Goal: Contribute content: Contribute content

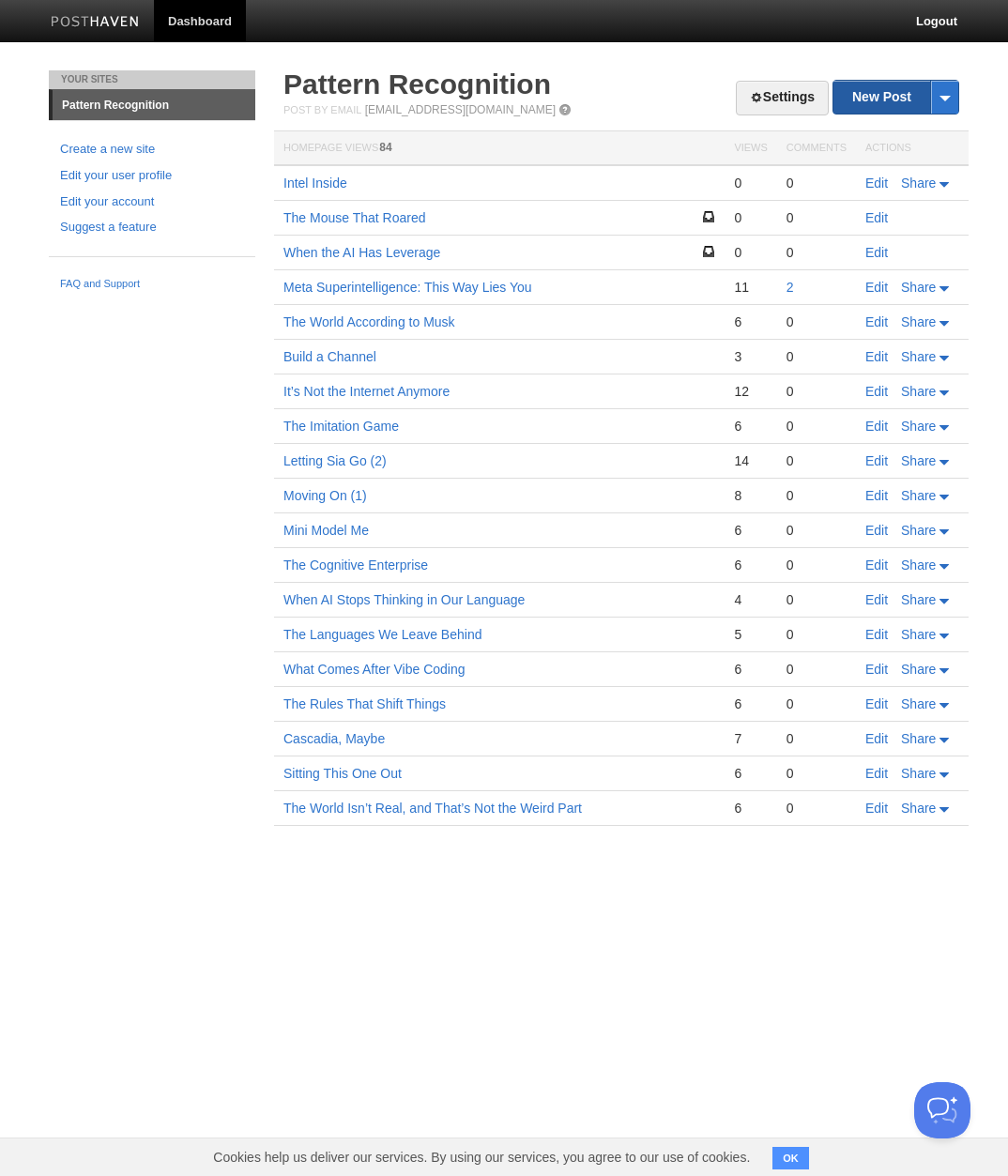
click at [878, 102] on link "New Post" at bounding box center [896, 96] width 125 height 33
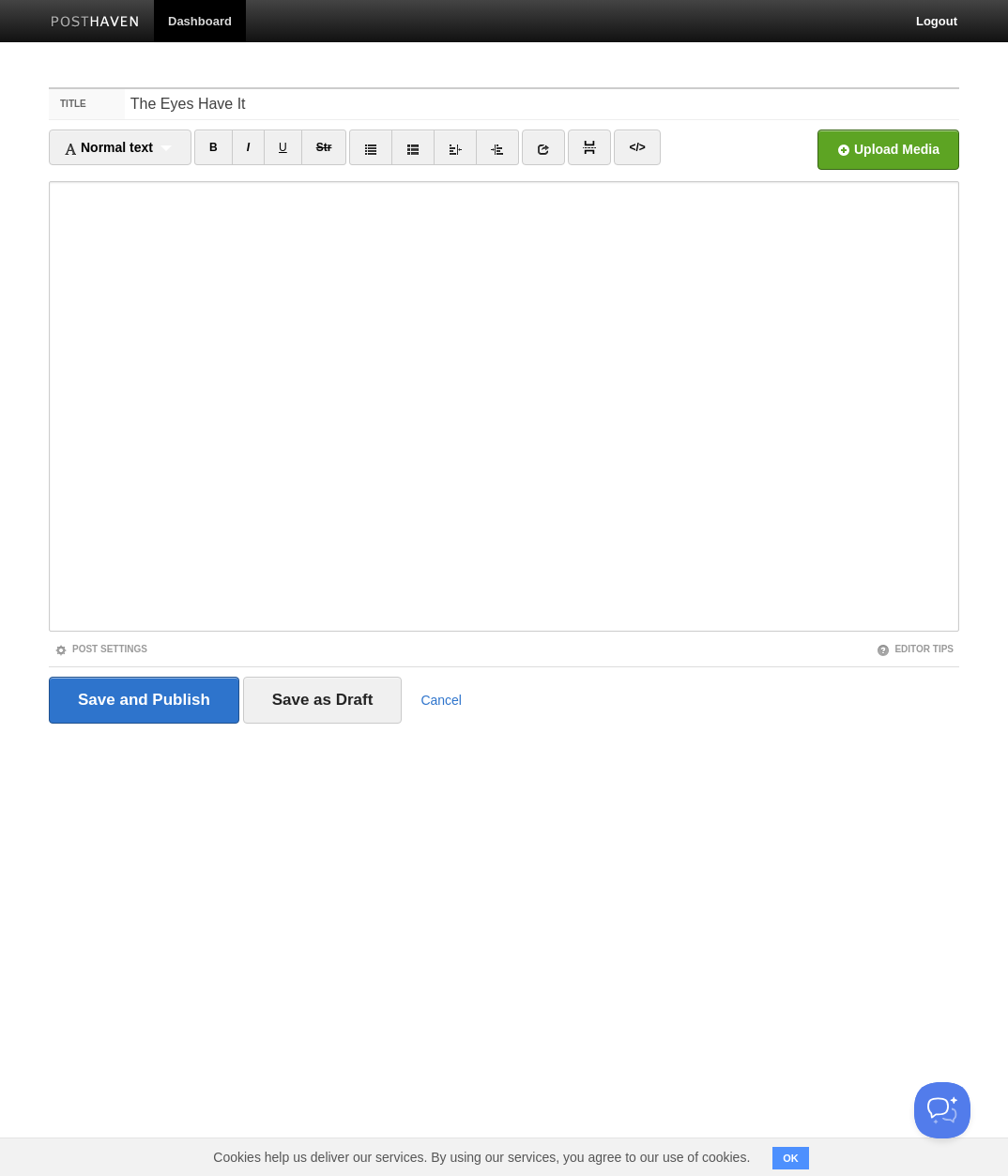
type input "The Eyes Have It"
click at [869, 148] on input "file" at bounding box center [321, 155] width 1421 height 95
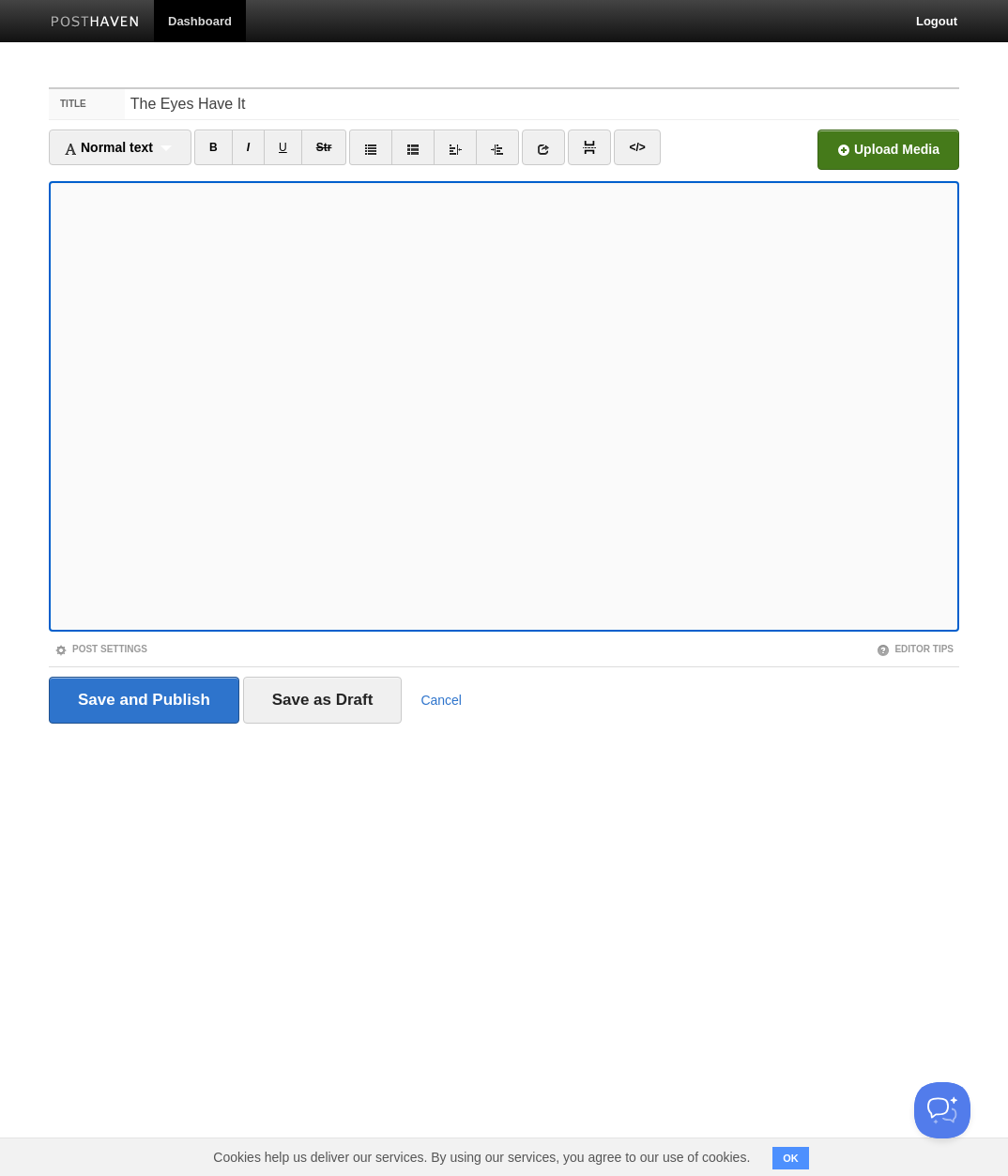
click at [882, 151] on input "file" at bounding box center [321, 155] width 1421 height 95
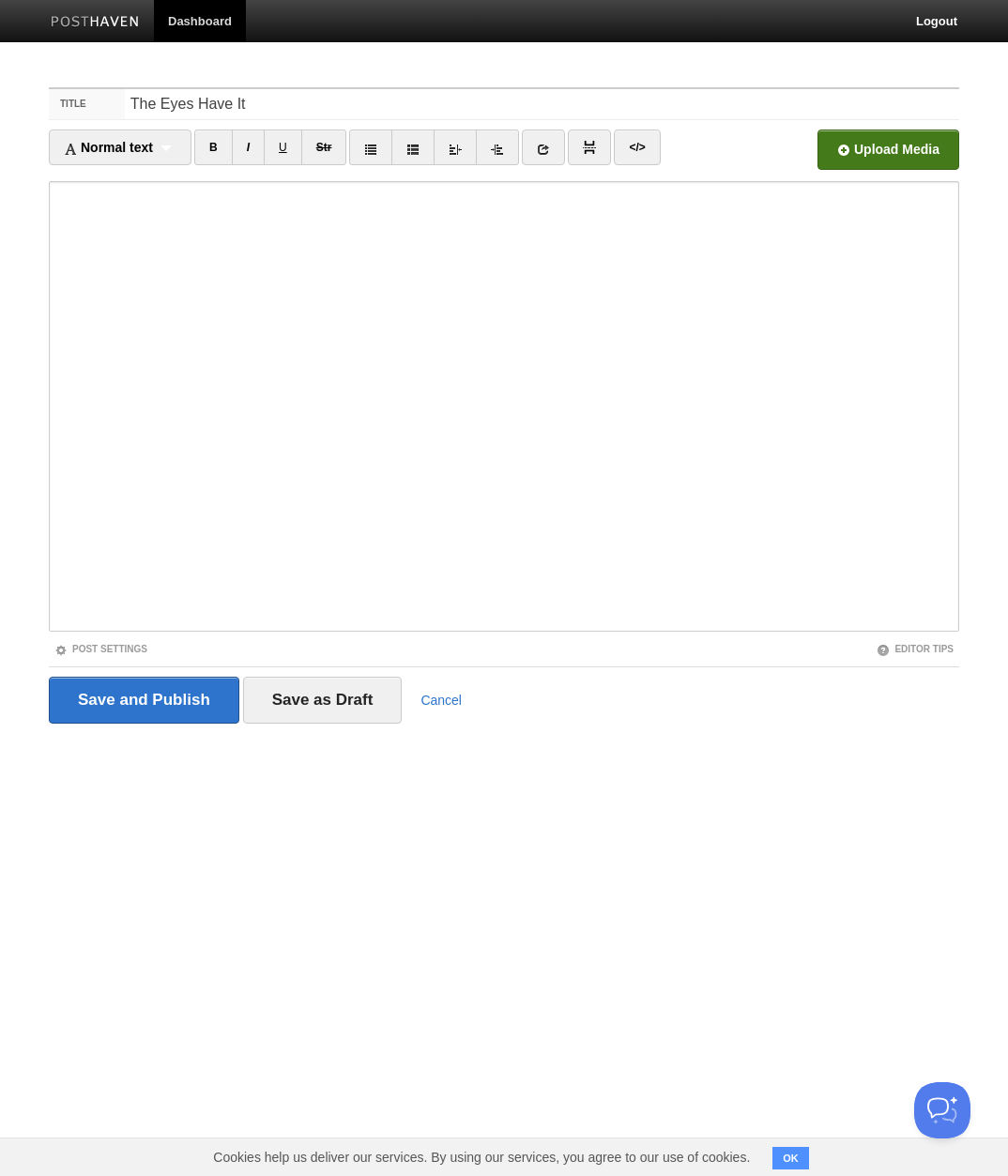
click at [882, 153] on input "file" at bounding box center [321, 155] width 1421 height 95
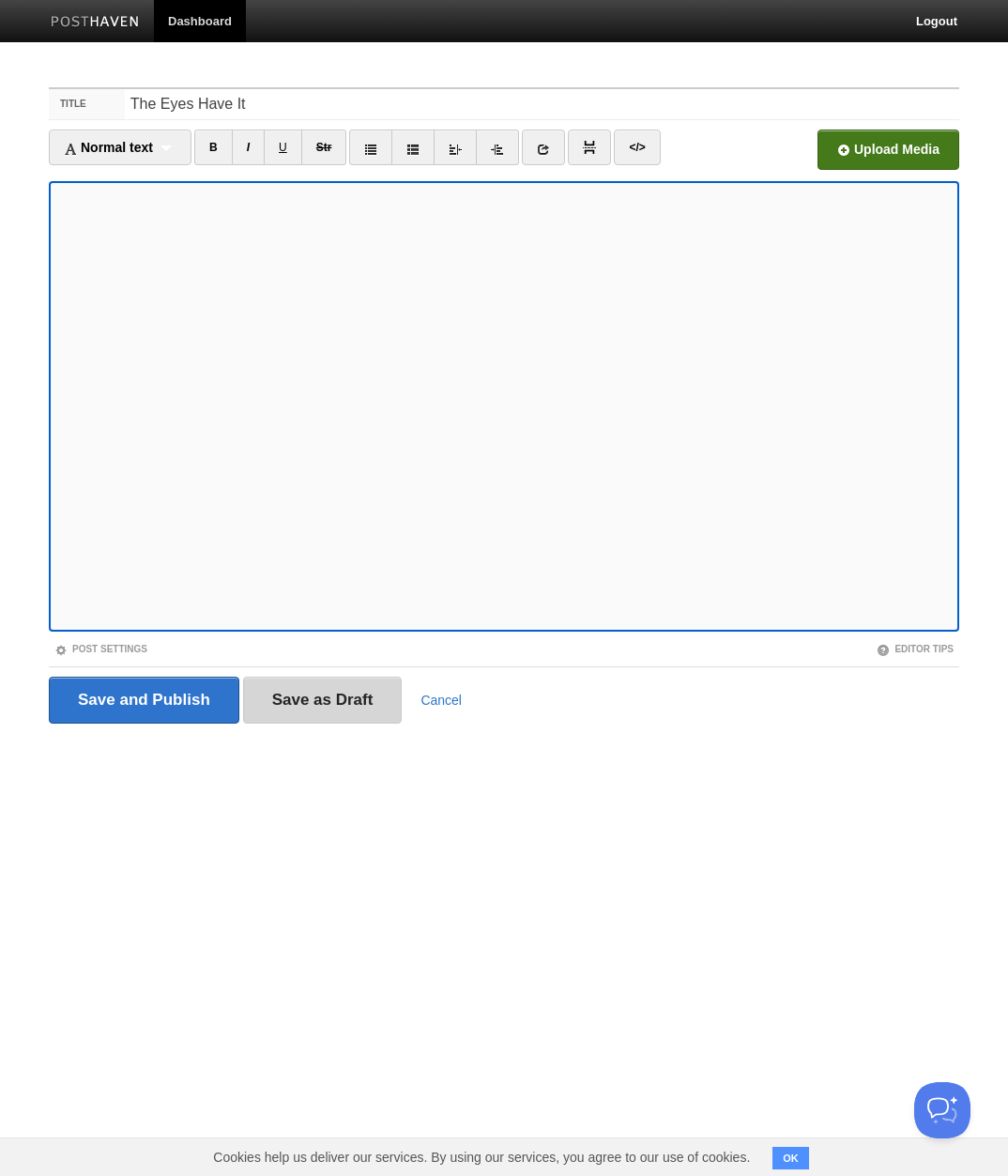
click at [305, 704] on input "Save as Draft" at bounding box center [322, 700] width 160 height 47
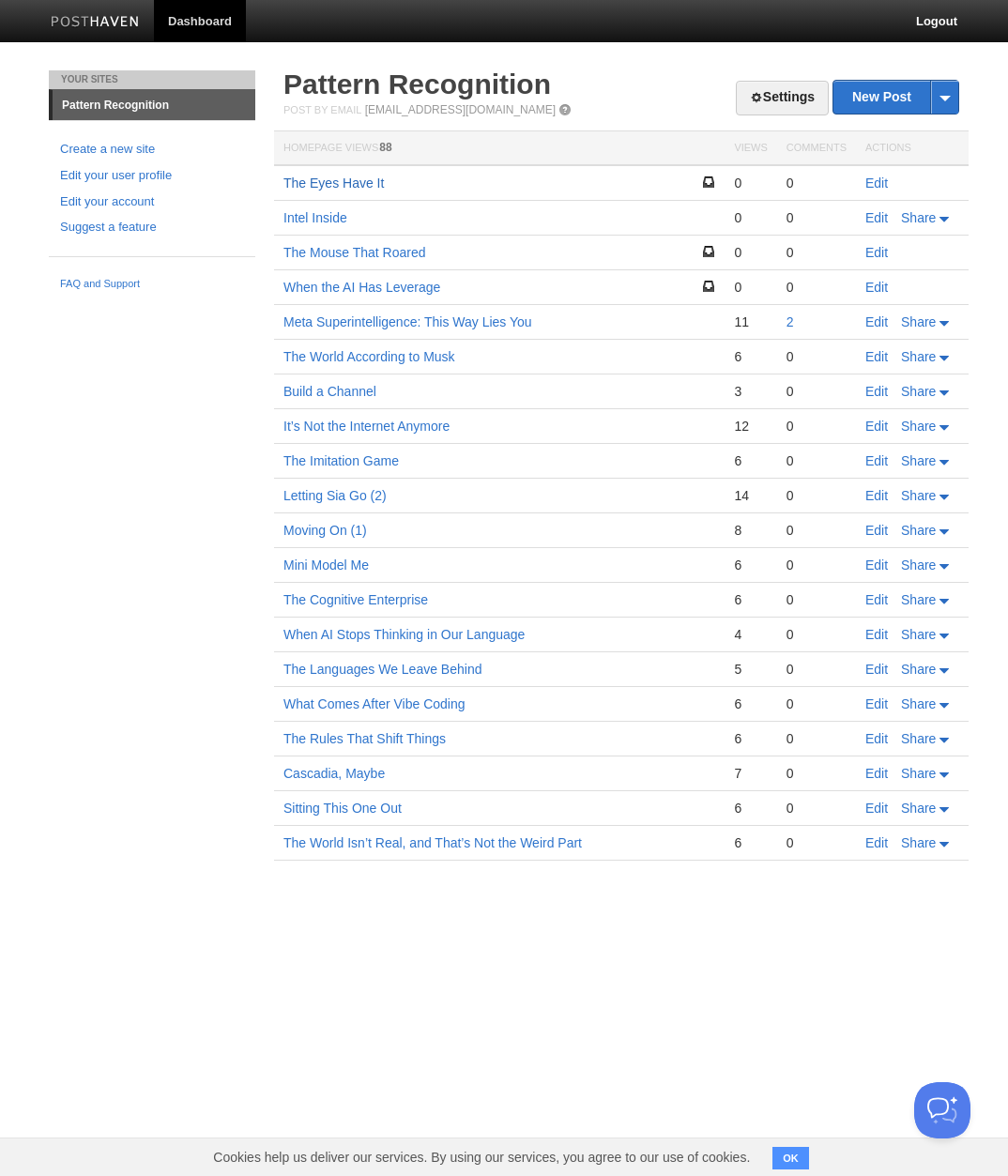
click at [319, 183] on link "The Eyes Have It" at bounding box center [333, 183] width 100 height 15
click at [880, 184] on link "Edit" at bounding box center [876, 183] width 23 height 15
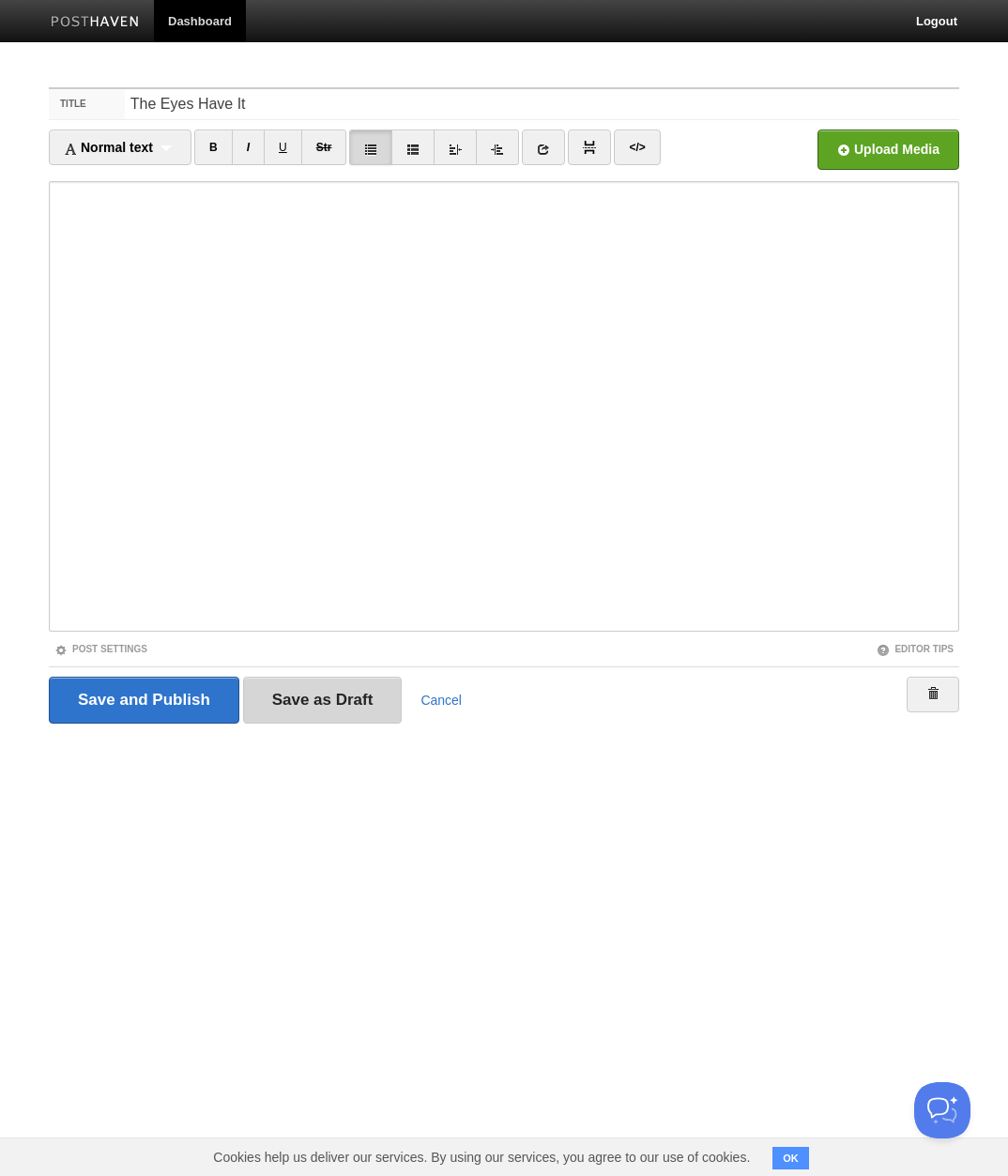
click at [315, 697] on input "Save as Draft" at bounding box center [322, 700] width 160 height 47
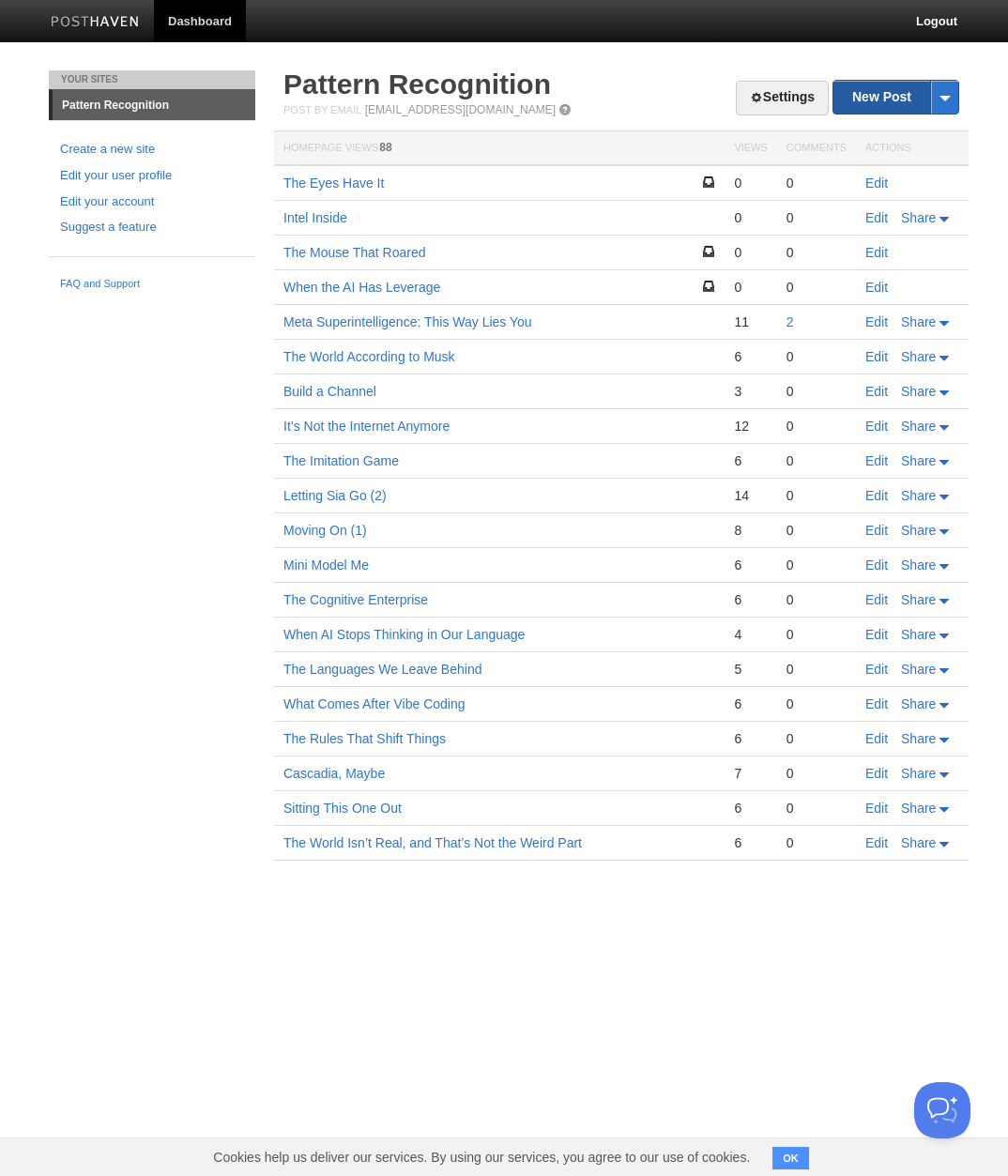
click at [890, 97] on link "New Post" at bounding box center [896, 96] width 125 height 33
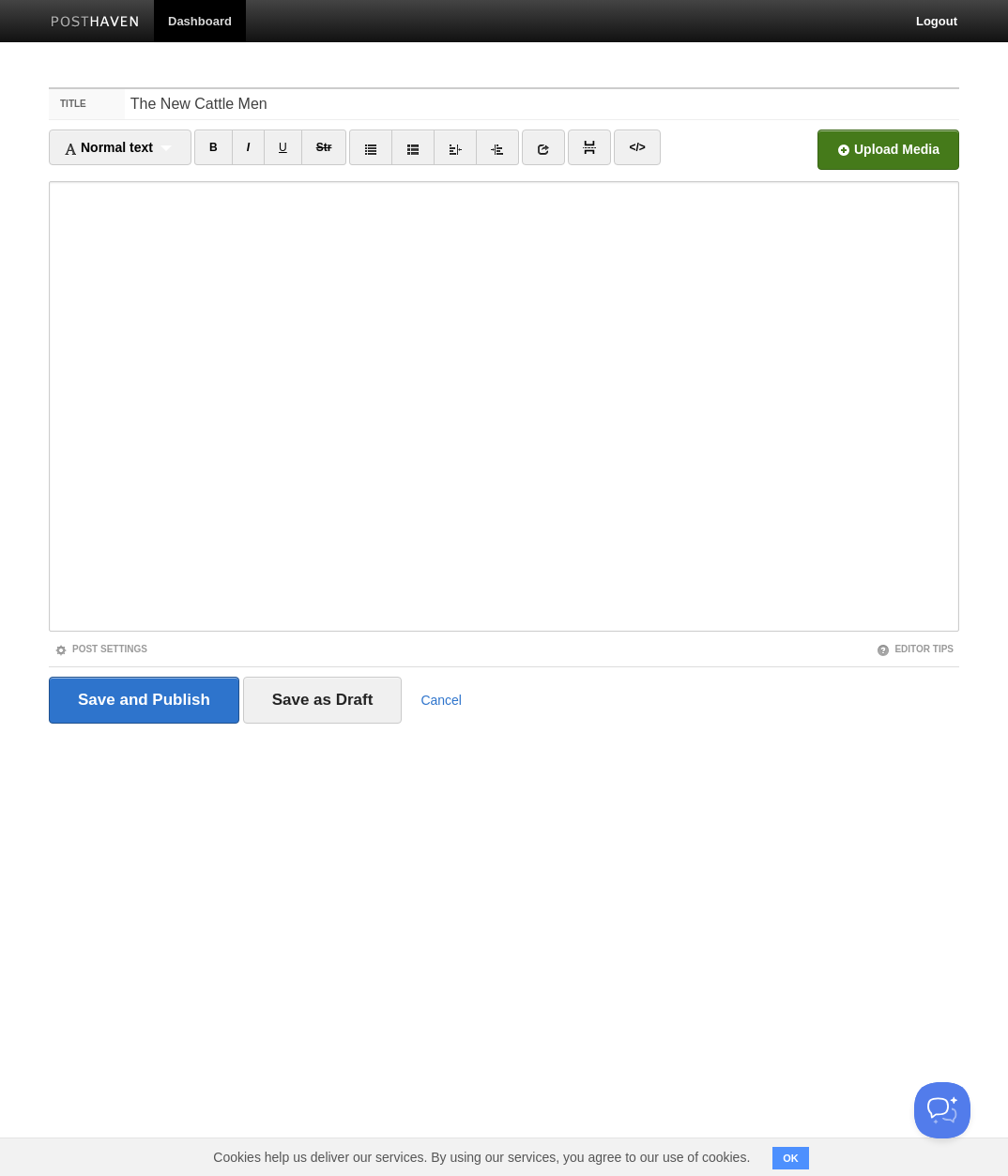
type input "The New Cattle Men"
click at [884, 157] on input "file" at bounding box center [321, 155] width 1421 height 95
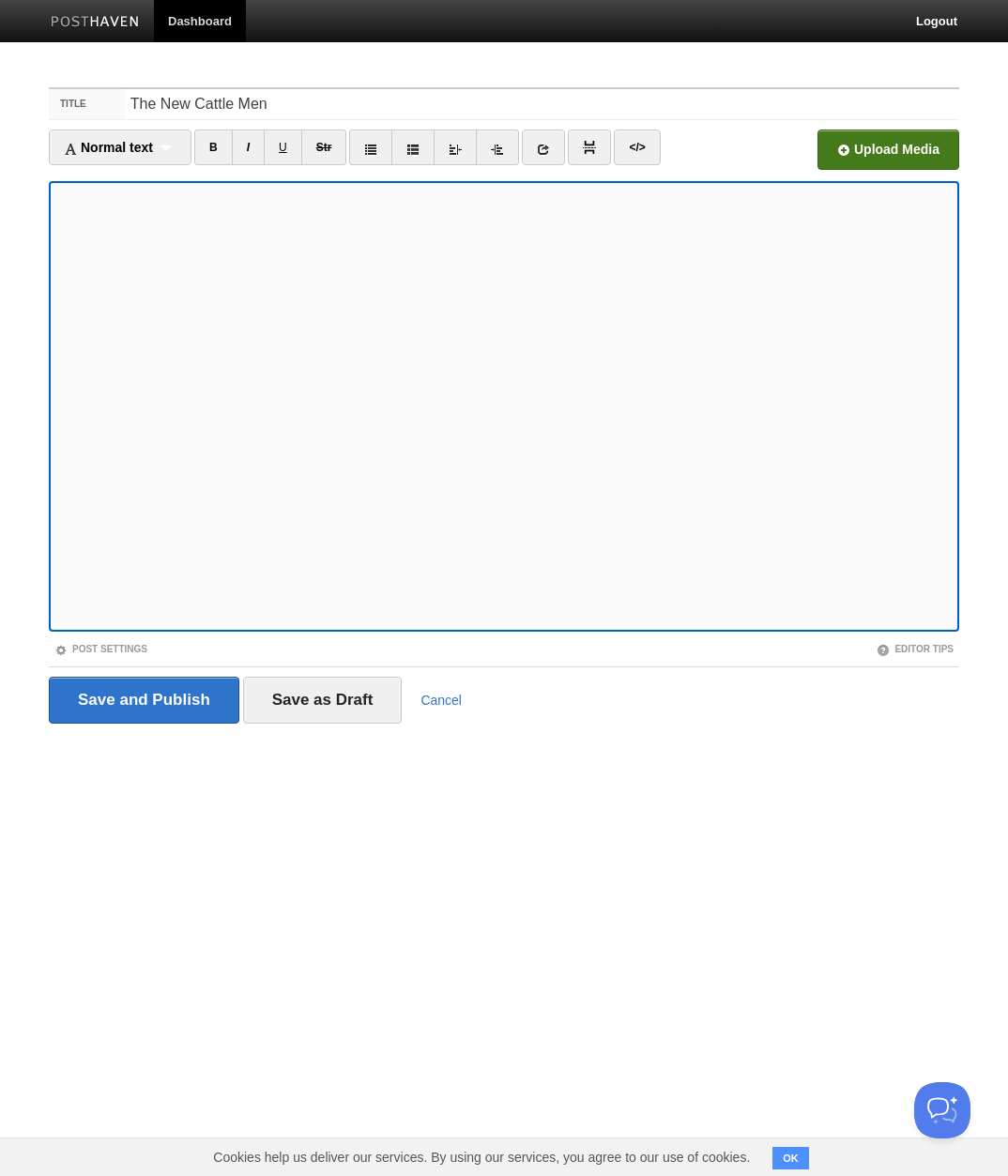
click at [899, 154] on input "file" at bounding box center [321, 155] width 1421 height 95
click at [889, 153] on input "file" at bounding box center [321, 155] width 1421 height 95
click at [308, 704] on input "Save as Draft" at bounding box center [322, 700] width 160 height 47
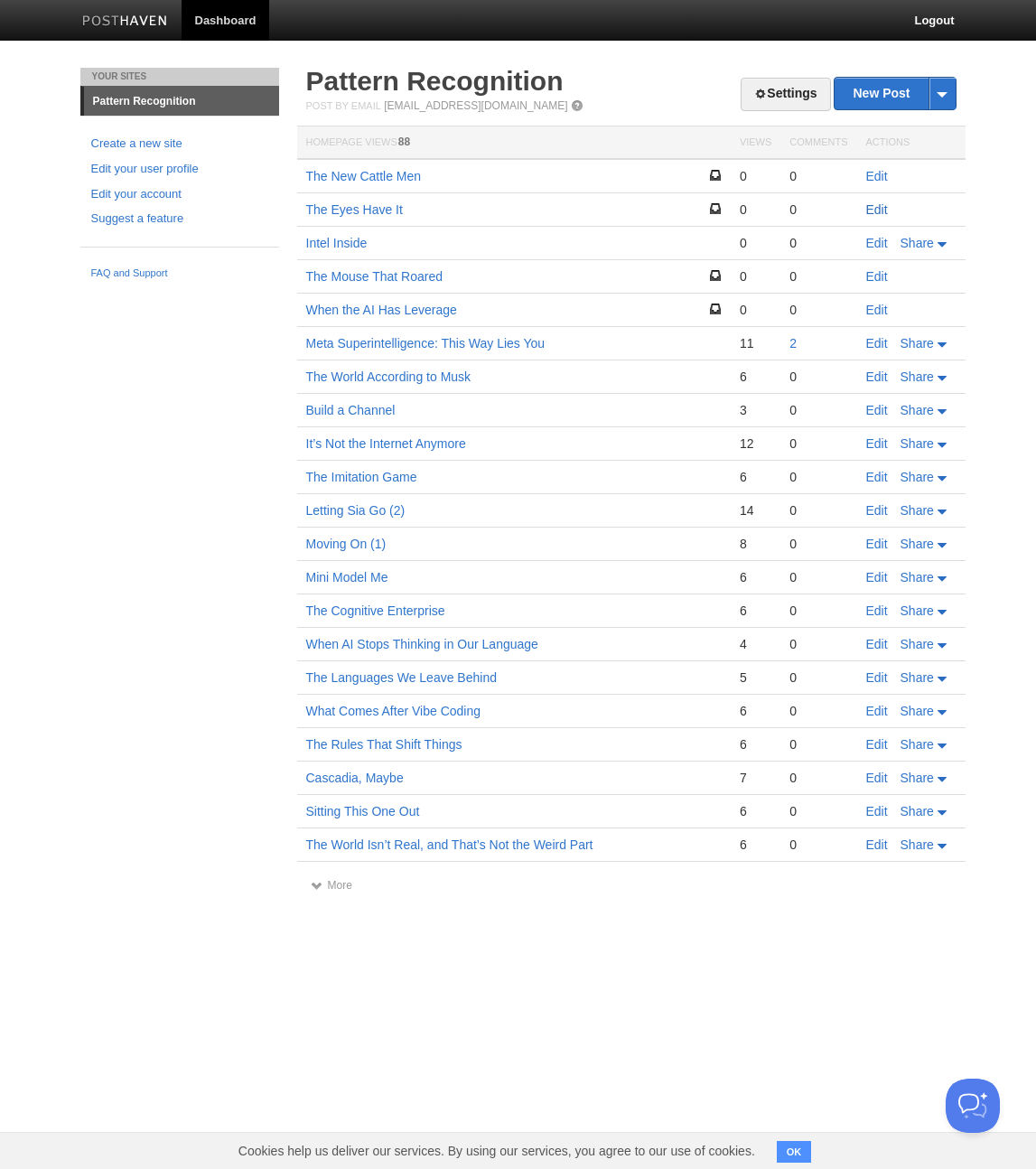
click at [877, 209] on link "Edit" at bounding box center [877, 209] width 22 height 14
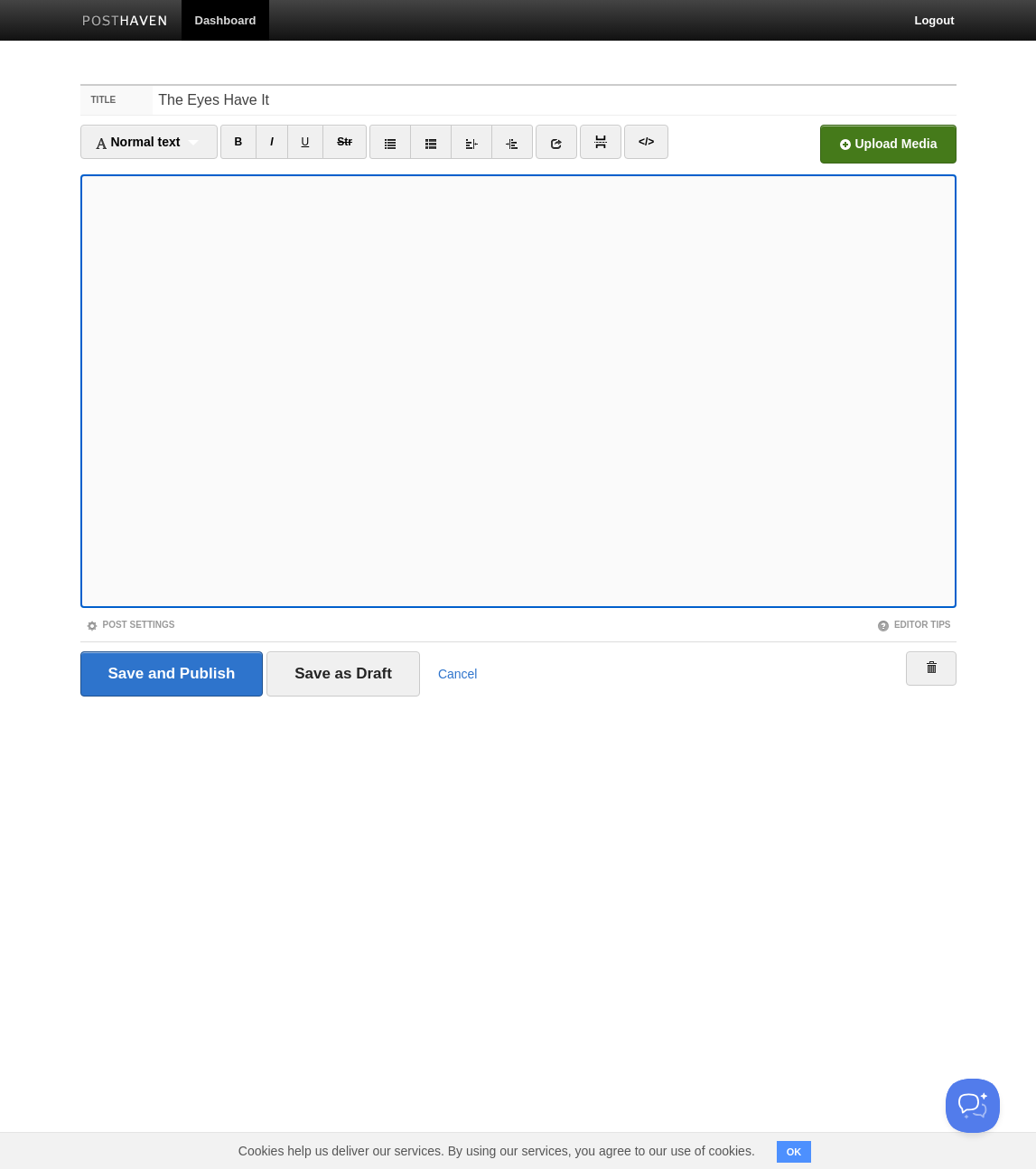
click at [904, 152] on input "file" at bounding box center [342, 149] width 1367 height 92
click at [348, 674] on input "Save as Draft" at bounding box center [343, 673] width 154 height 45
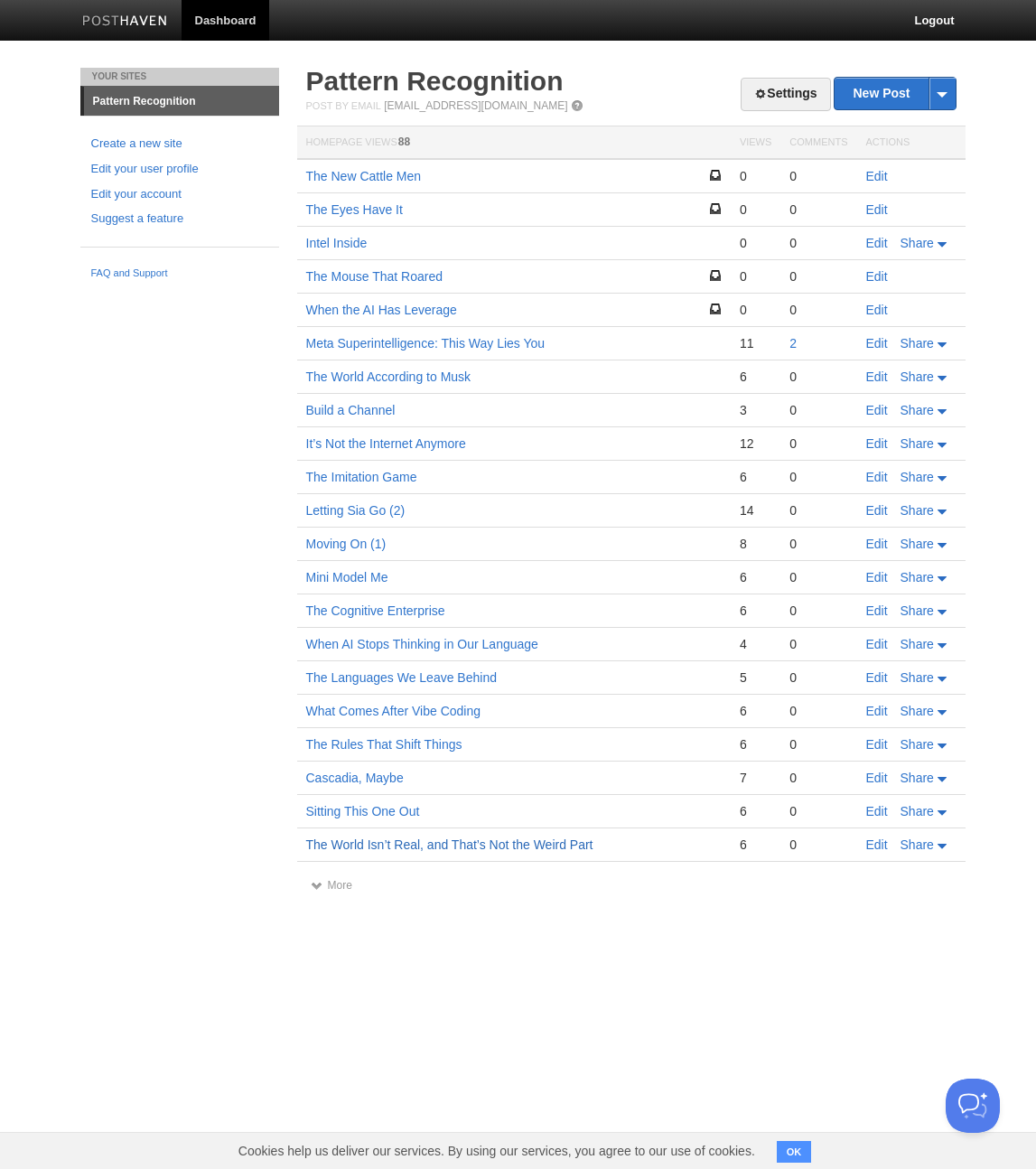
click at [436, 844] on link "The World Isn’t Real, and That’s Not the Weird Part" at bounding box center [450, 844] width 287 height 14
click at [590, 343] on td "Meta Superintelligence: This Way Lies You" at bounding box center [514, 343] width 433 height 33
click at [886, 343] on link "Edit" at bounding box center [877, 343] width 22 height 14
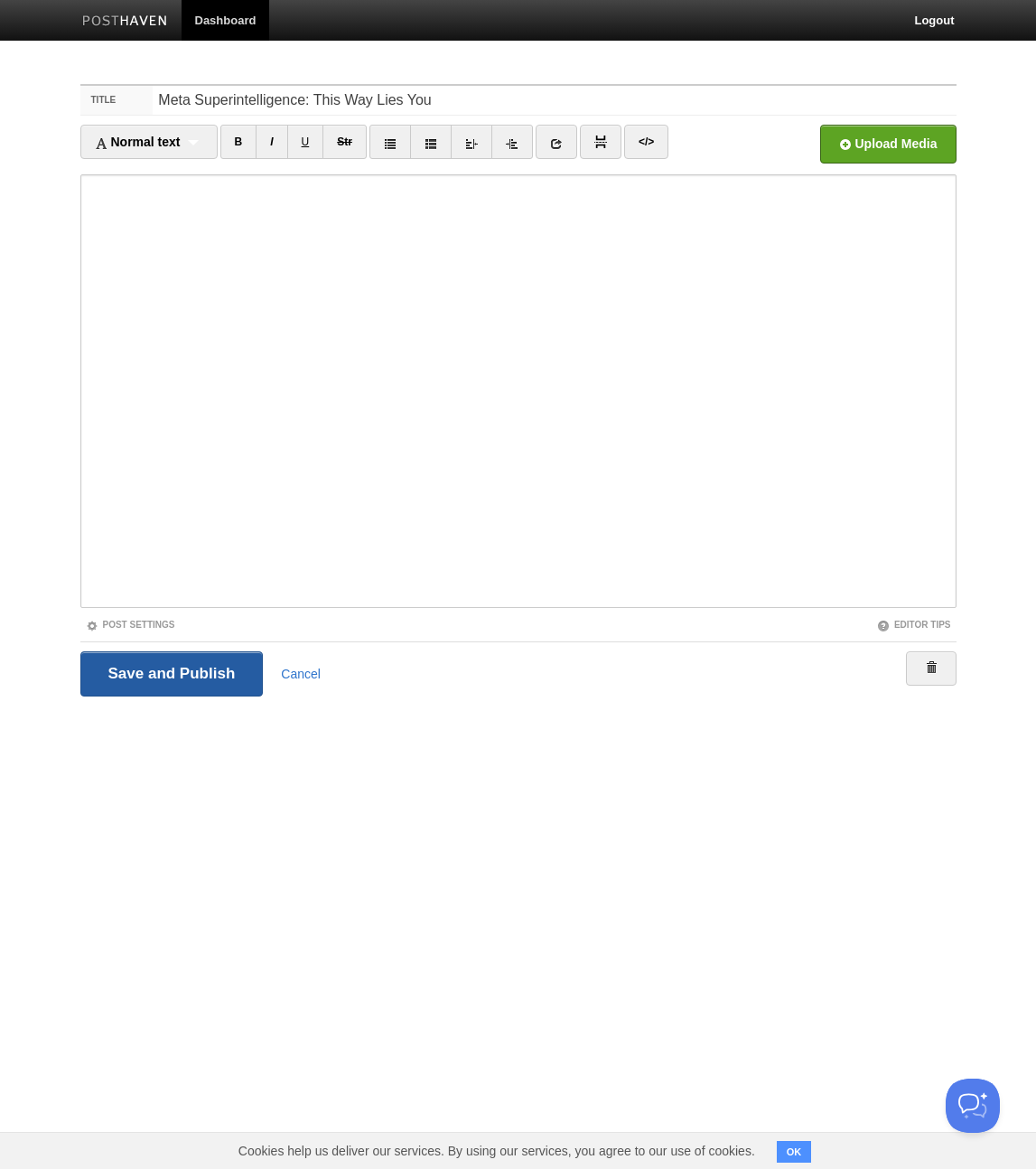
click at [179, 671] on input "Save and Publish" at bounding box center [172, 673] width 183 height 45
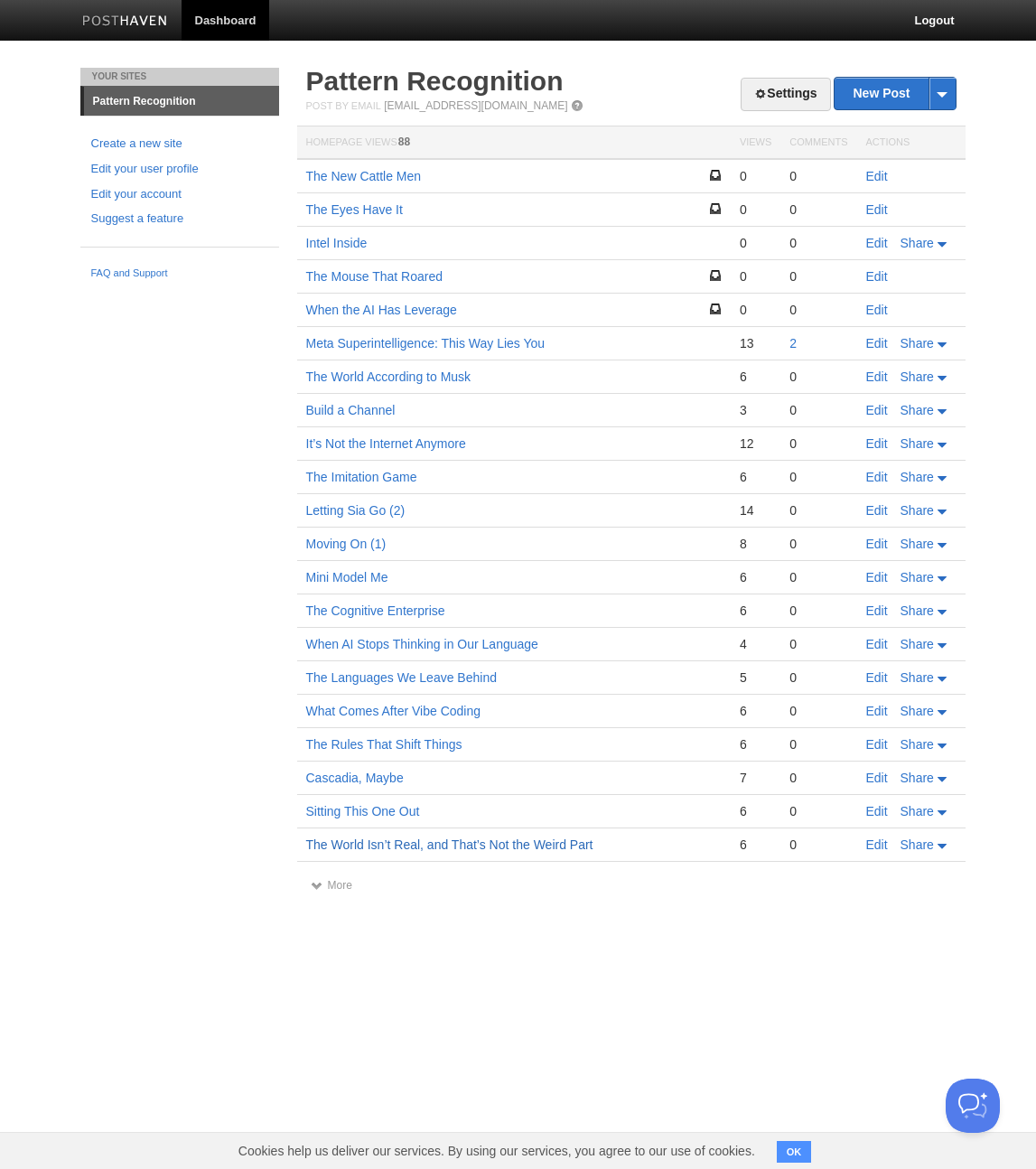
click at [480, 844] on link "The World Isn’t Real, and That’s Not the Weird Part" at bounding box center [450, 844] width 287 height 14
click at [882, 843] on link "Edit" at bounding box center [877, 844] width 22 height 14
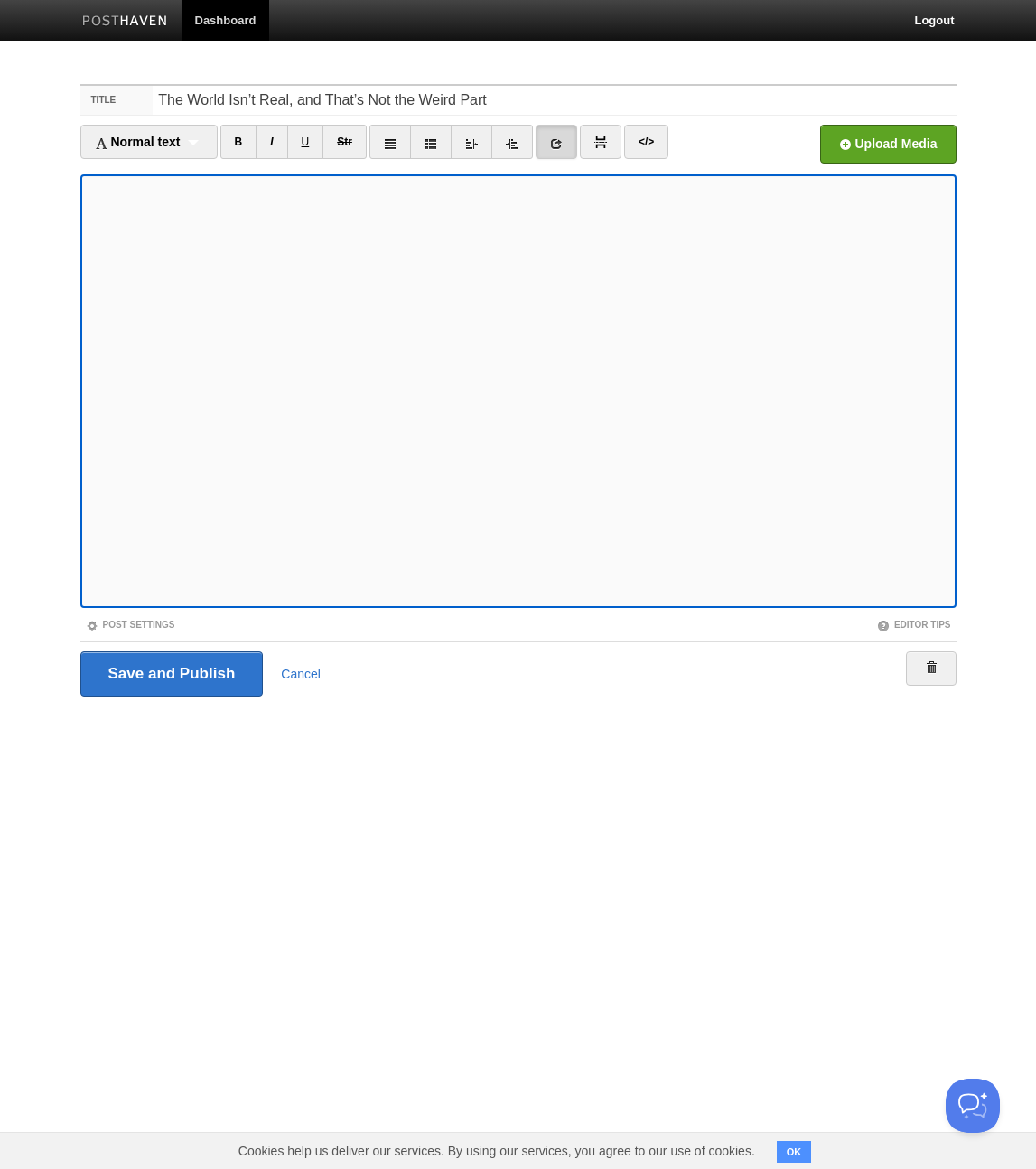
click at [560, 145] on icon at bounding box center [556, 143] width 12 height 12
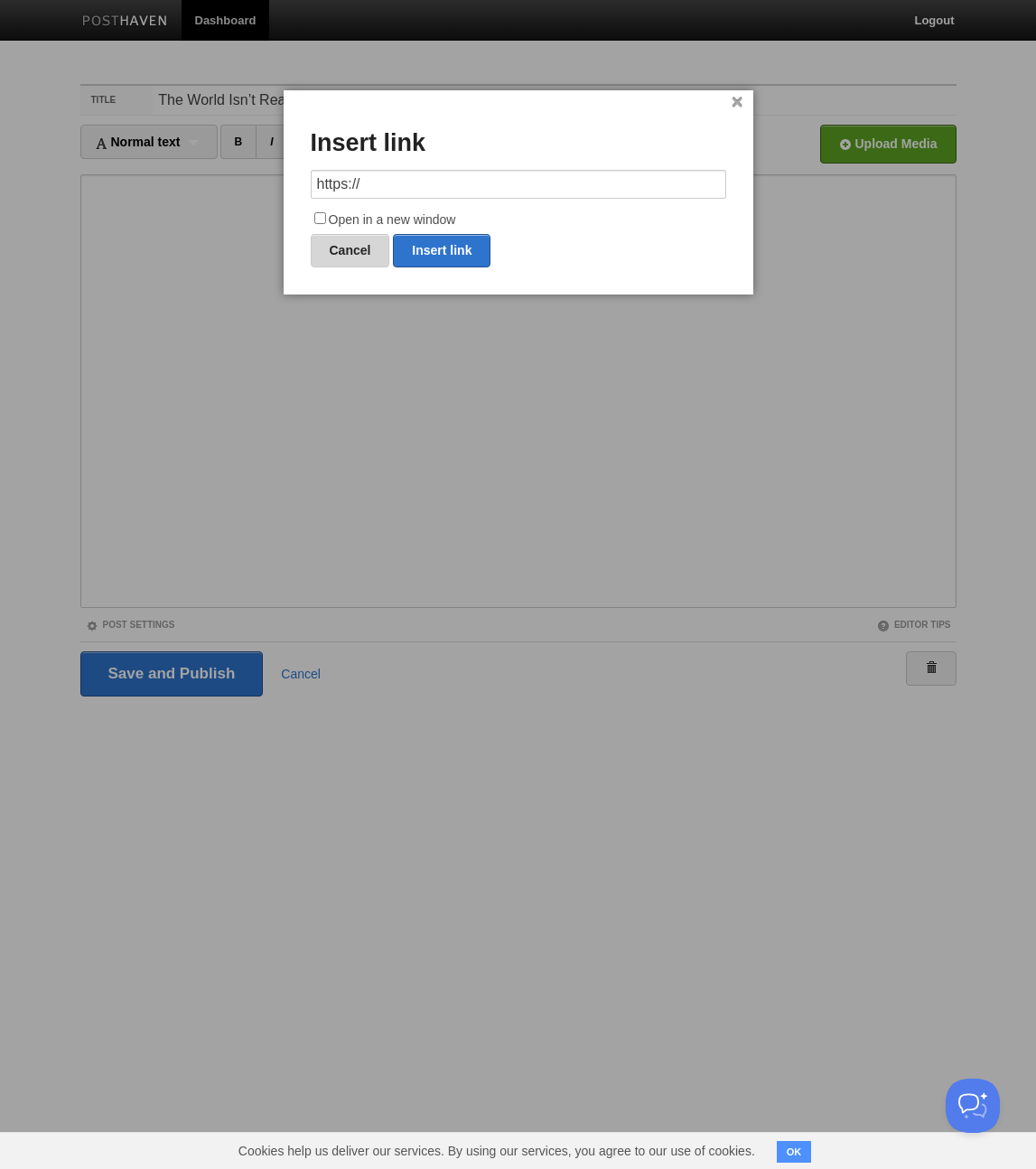
click at [340, 255] on link "Cancel" at bounding box center [349, 250] width 79 height 33
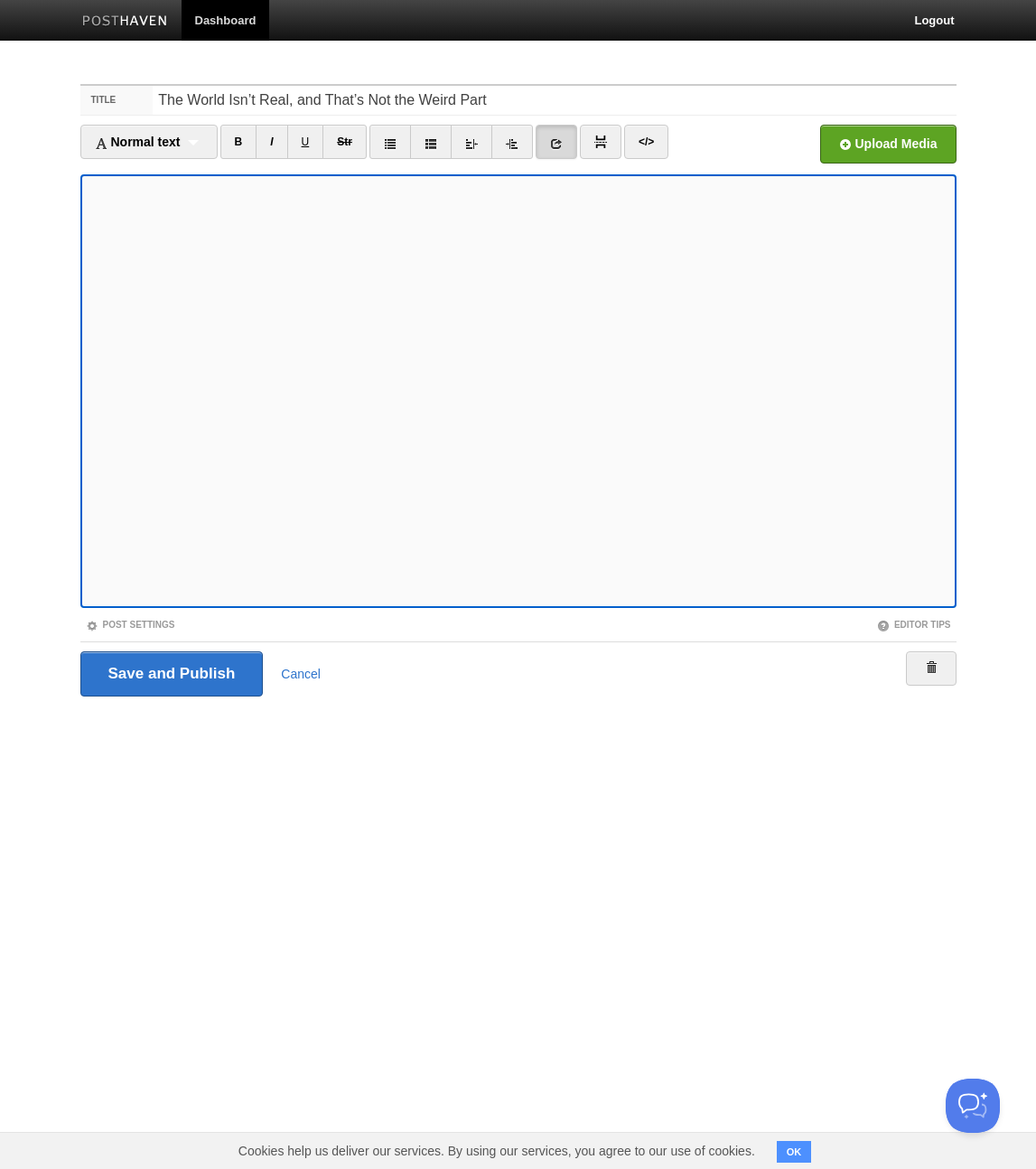
click at [562, 140] on icon at bounding box center [556, 143] width 12 height 12
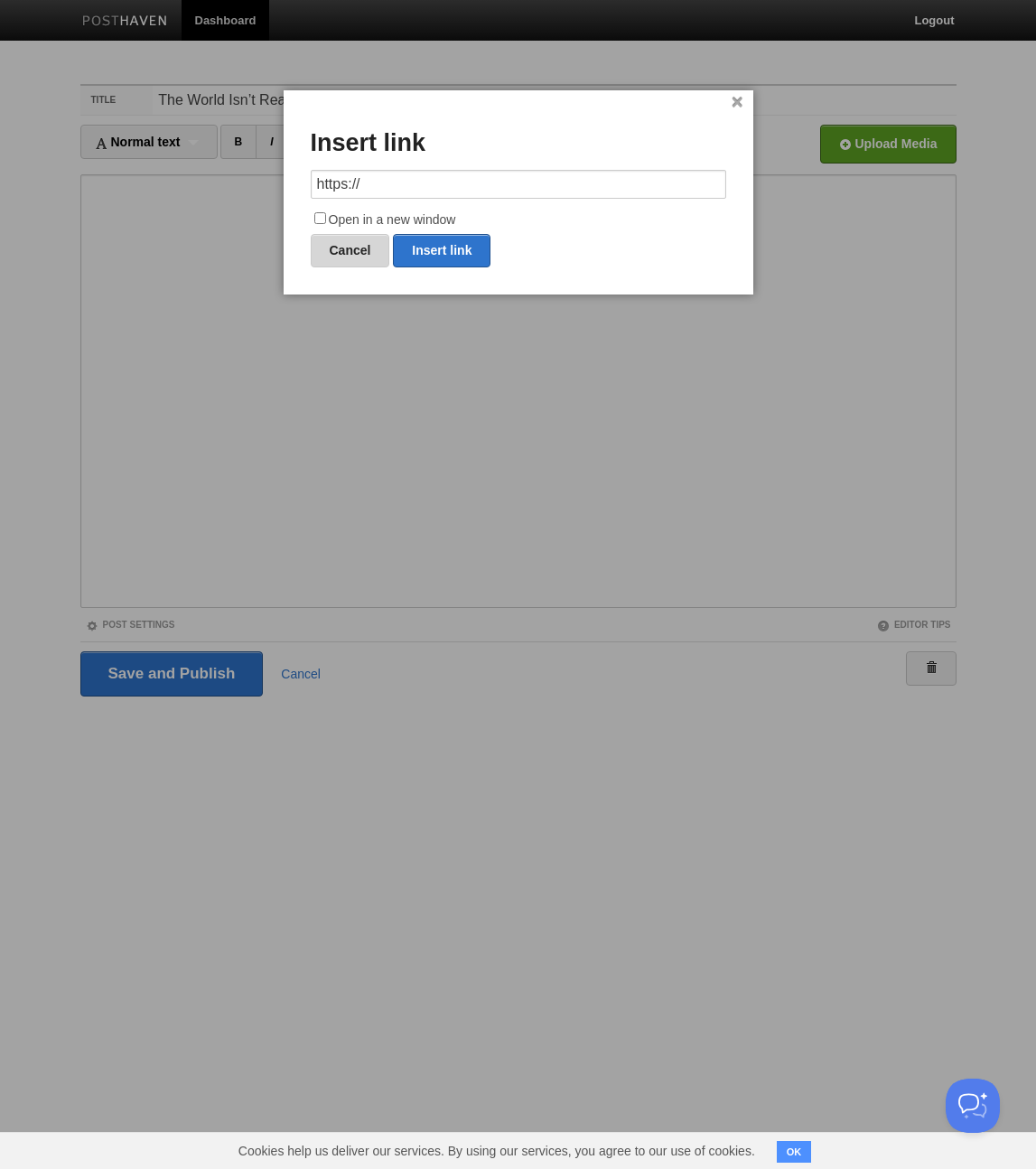
click at [341, 254] on link "Cancel" at bounding box center [349, 250] width 79 height 33
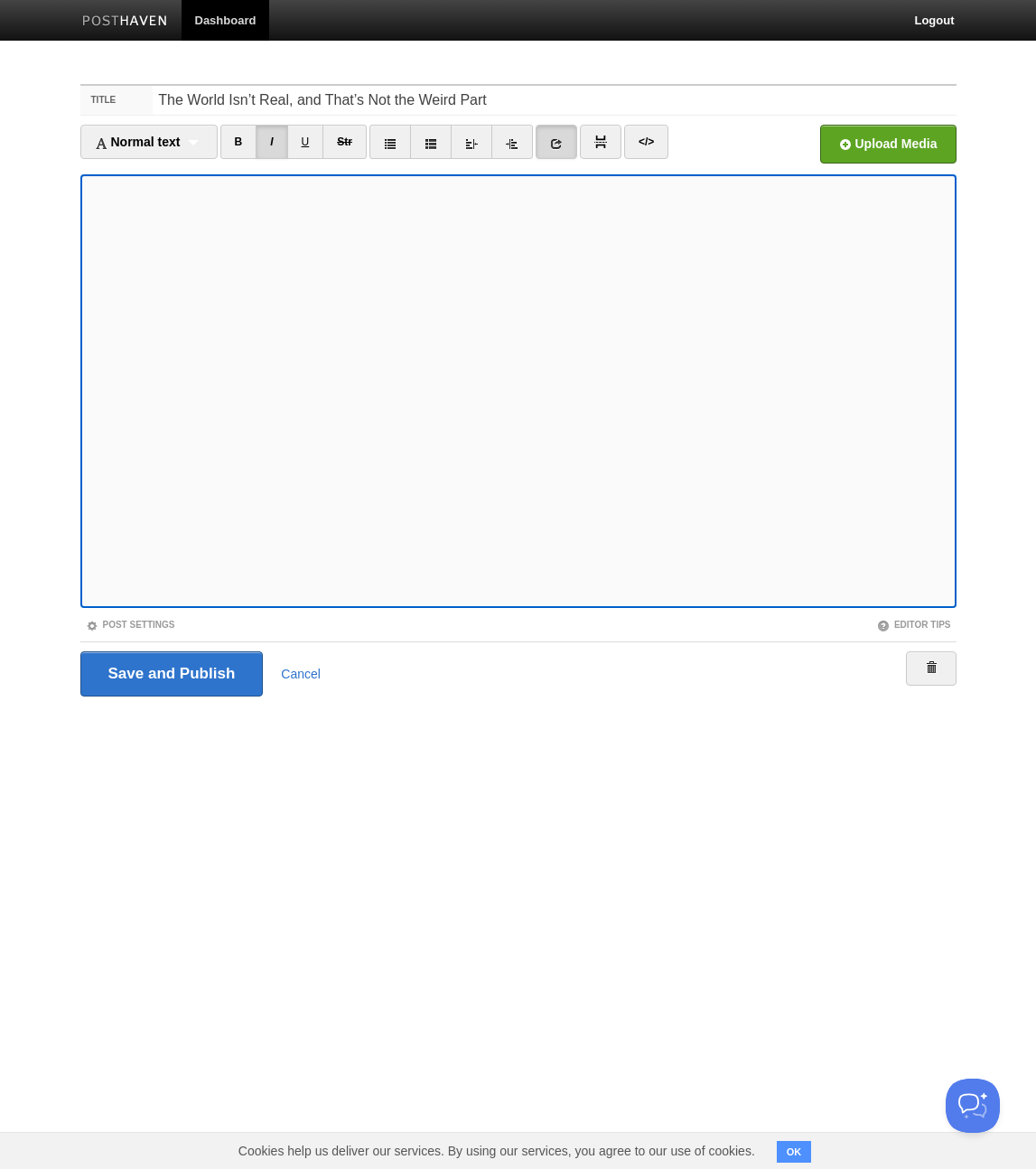
click at [557, 142] on icon at bounding box center [556, 143] width 12 height 12
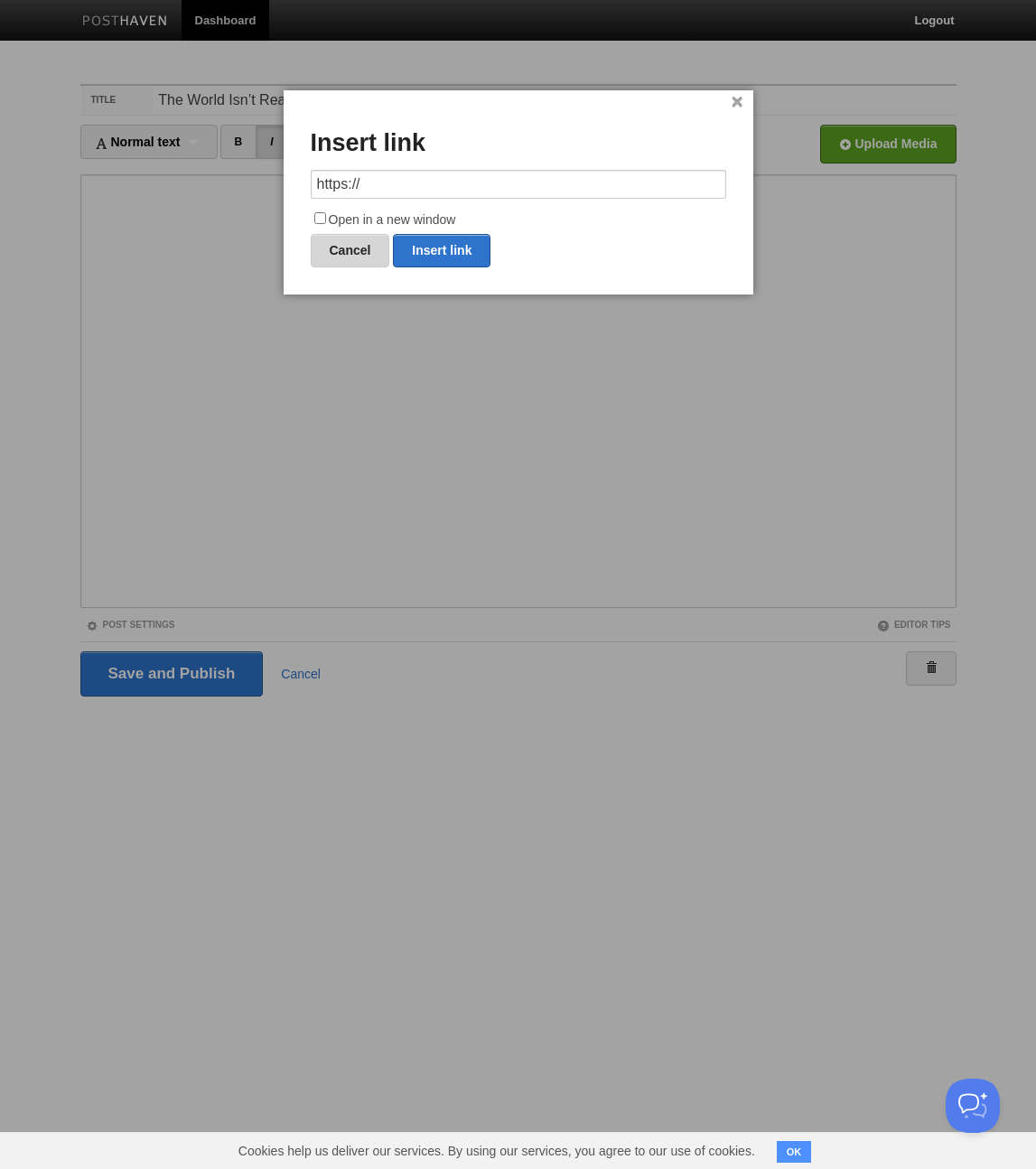
click at [342, 252] on link "Cancel" at bounding box center [349, 250] width 79 height 33
